Goal: Task Accomplishment & Management: Use online tool/utility

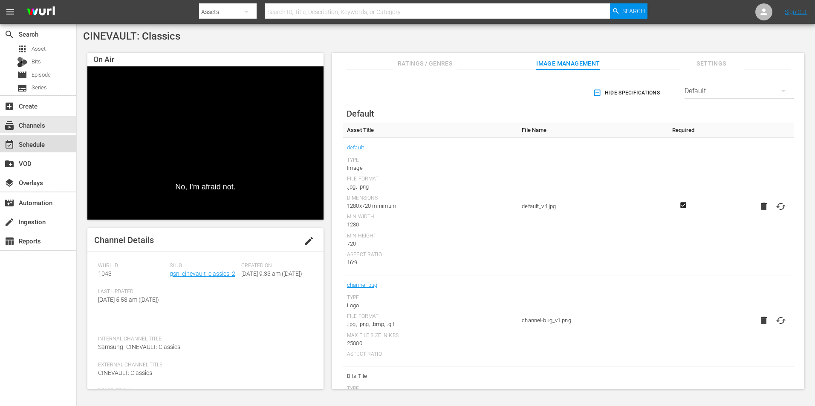
click at [31, 147] on div "event_available Schedule" at bounding box center [24, 143] width 48 height 8
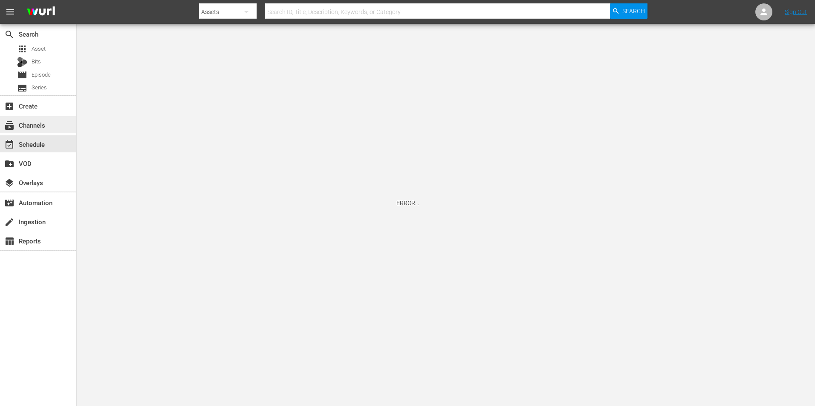
click at [38, 123] on div "subscriptions Channels" at bounding box center [24, 124] width 48 height 8
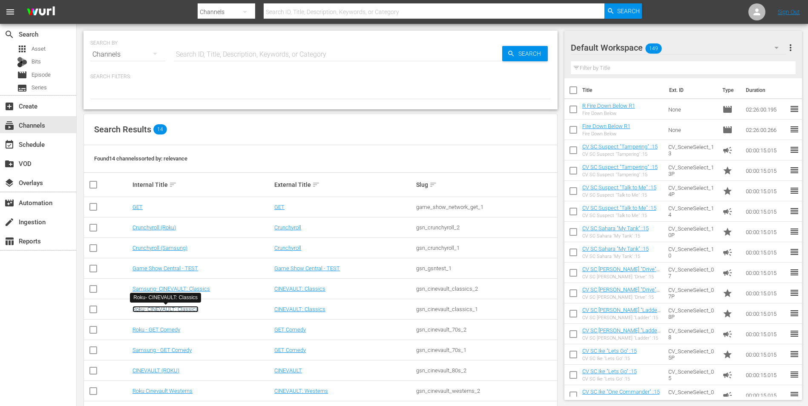
click at [188, 311] on link "Roku- CINEVAULT: Classics" at bounding box center [166, 309] width 66 height 6
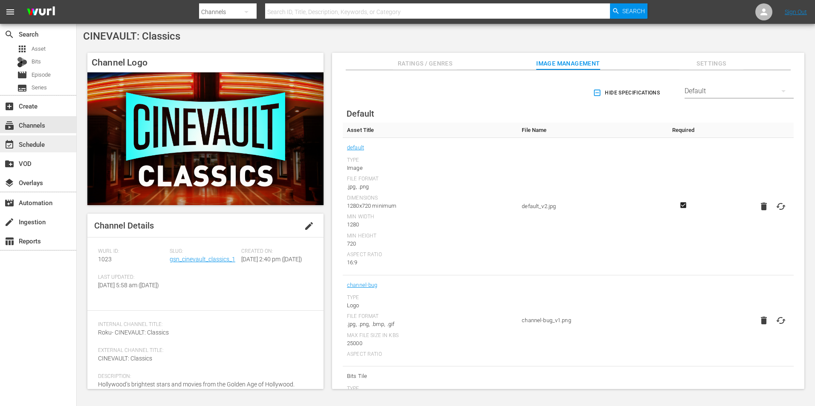
click at [51, 144] on div "event_available Schedule" at bounding box center [38, 143] width 76 height 17
